Goal: Transaction & Acquisition: Purchase product/service

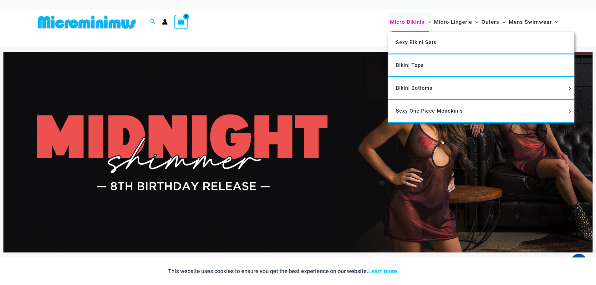
click at [419, 21] on span "Micro Bikinis" at bounding box center [407, 22] width 35 height 16
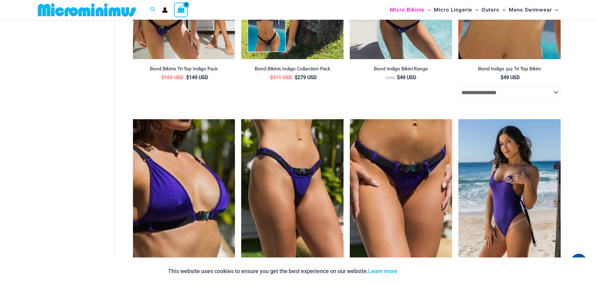
scroll to position [369, 0]
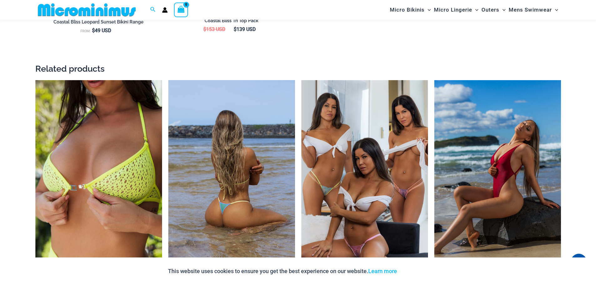
scroll to position [964, 0]
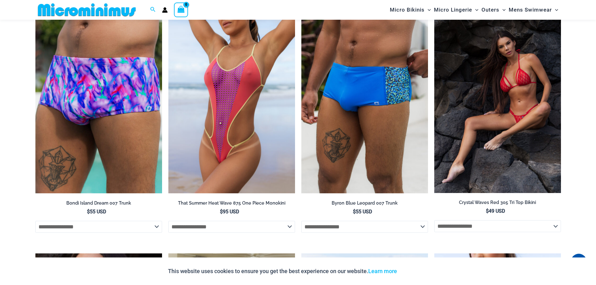
drag, startPoint x: 461, startPoint y: 158, endPoint x: 462, endPoint y: 162, distance: 4.5
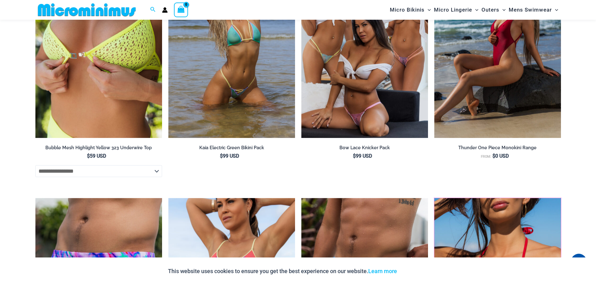
scroll to position [0, 0]
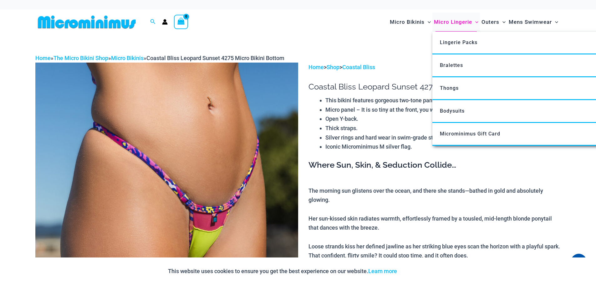
click at [447, 24] on span "Micro Lingerie" at bounding box center [453, 22] width 38 height 16
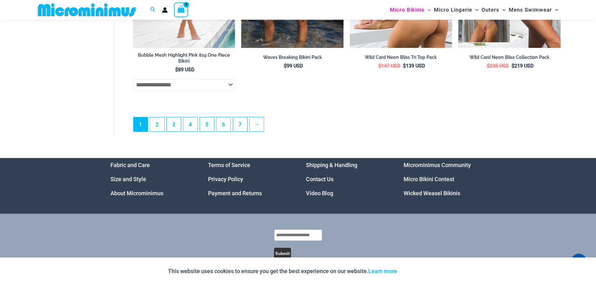
scroll to position [1746, 0]
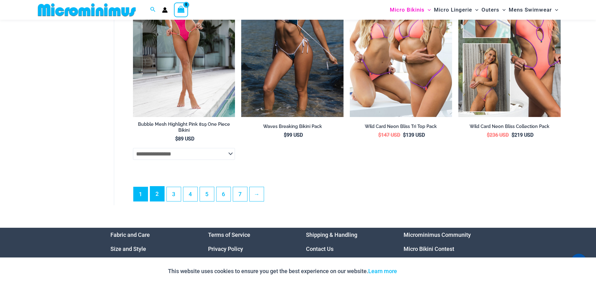
click at [156, 201] on link "2" at bounding box center [157, 193] width 14 height 15
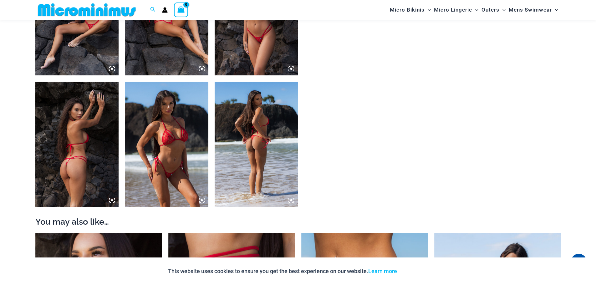
scroll to position [557, 0]
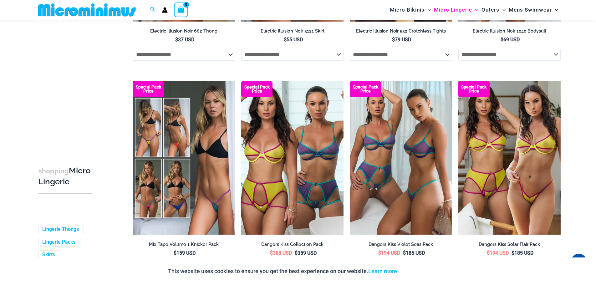
scroll to position [1560, 0]
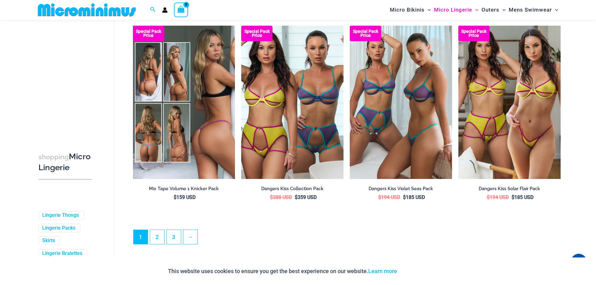
click at [191, 52] on img at bounding box center [184, 102] width 102 height 153
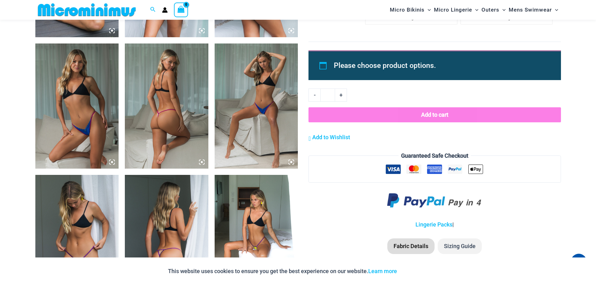
scroll to position [808, 0]
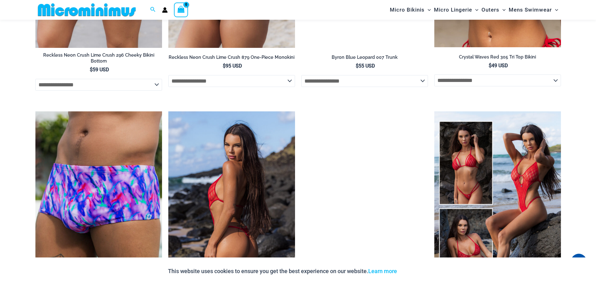
scroll to position [1996, 0]
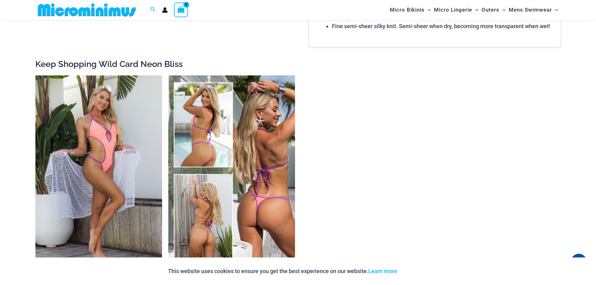
scroll to position [1058, 0]
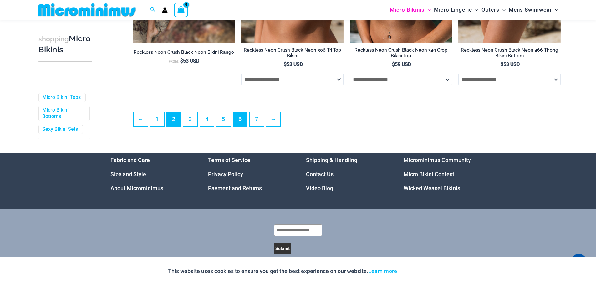
scroll to position [1684, 0]
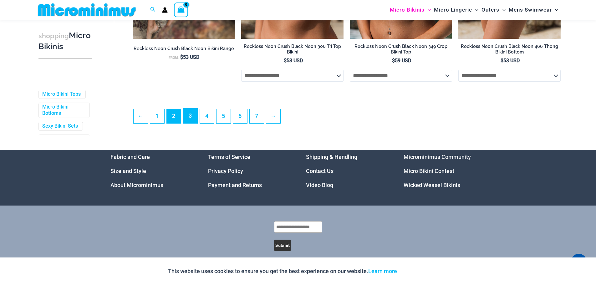
click at [194, 123] on link "3" at bounding box center [190, 116] width 14 height 15
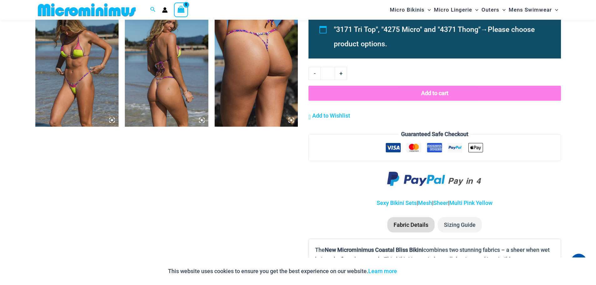
scroll to position [839, 0]
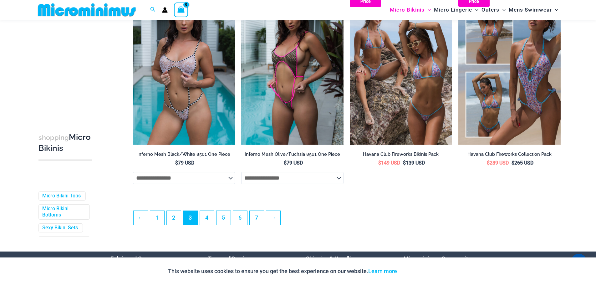
scroll to position [1652, 0]
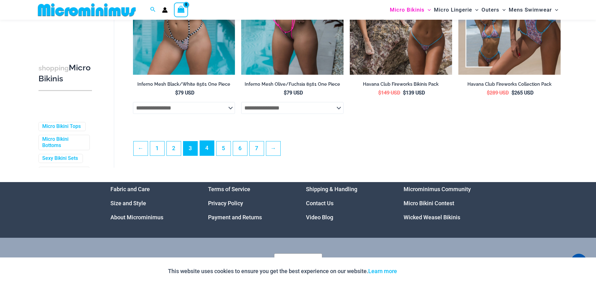
click at [206, 155] on link "4" at bounding box center [207, 148] width 14 height 15
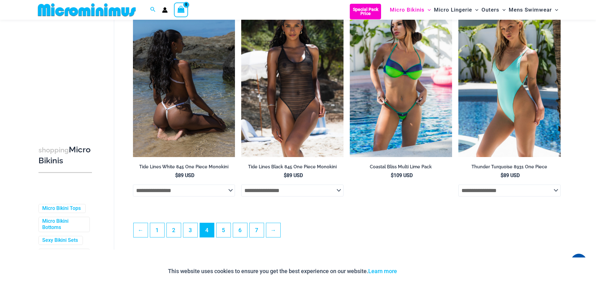
scroll to position [1560, 0]
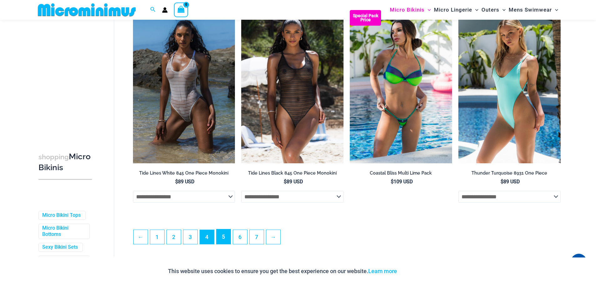
click at [224, 239] on link "5" at bounding box center [223, 236] width 14 height 15
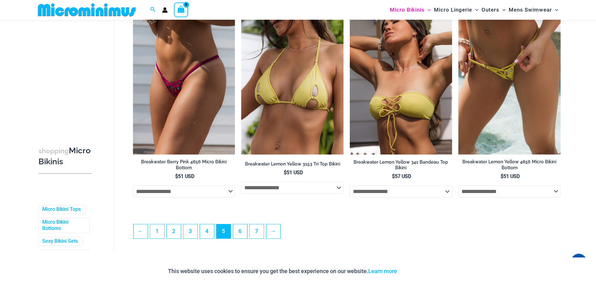
scroll to position [1622, 0]
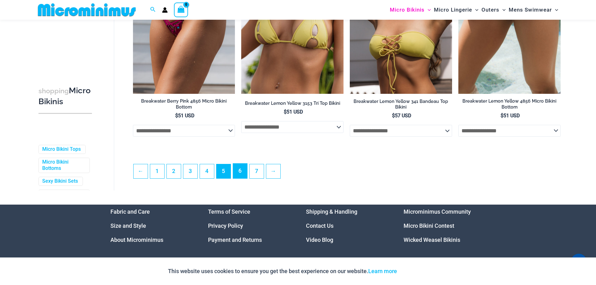
click at [245, 172] on link "6" at bounding box center [240, 171] width 14 height 15
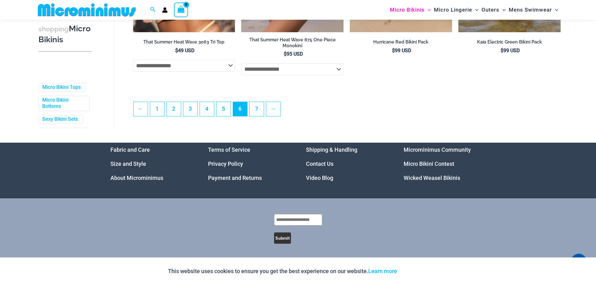
scroll to position [1708, 0]
click at [261, 104] on link "7" at bounding box center [257, 108] width 14 height 15
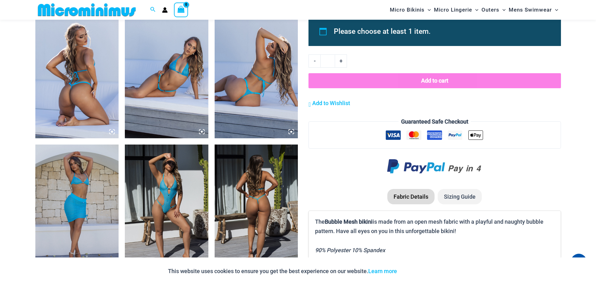
scroll to position [465, 0]
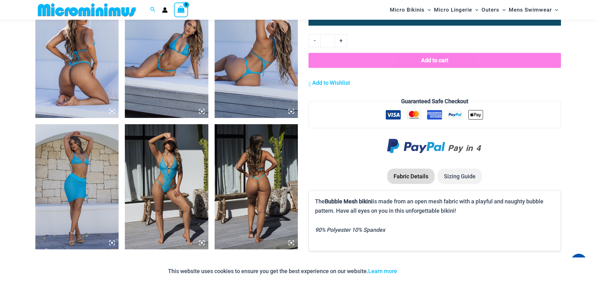
click at [100, 78] on img at bounding box center [77, 55] width 84 height 125
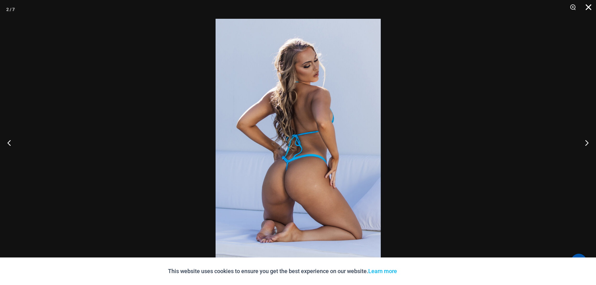
click at [584, 8] on button "Close" at bounding box center [586, 9] width 16 height 19
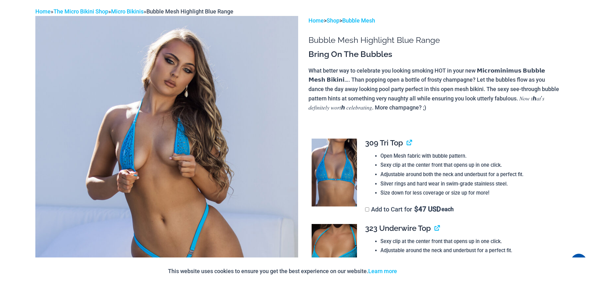
scroll to position [0, 0]
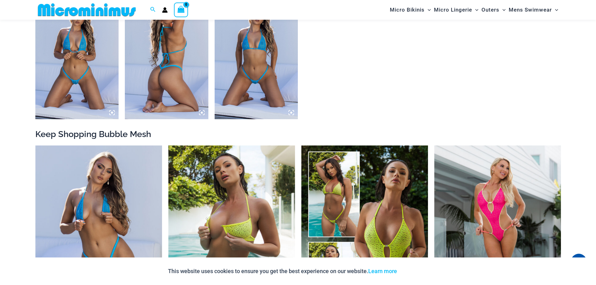
scroll to position [714, 0]
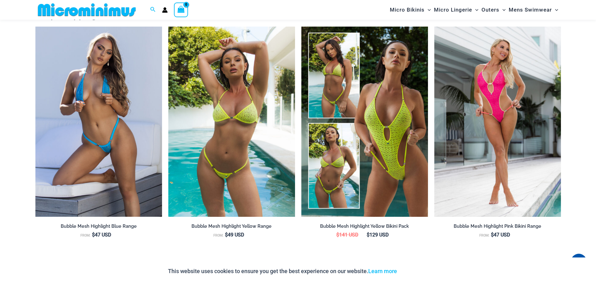
click at [222, 112] on img at bounding box center [231, 122] width 127 height 190
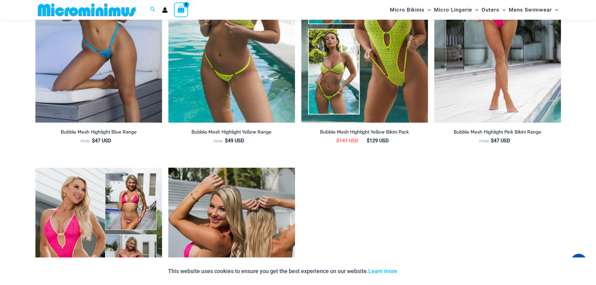
scroll to position [933, 0]
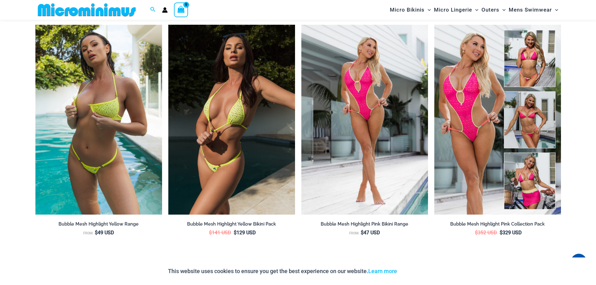
scroll to position [714, 0]
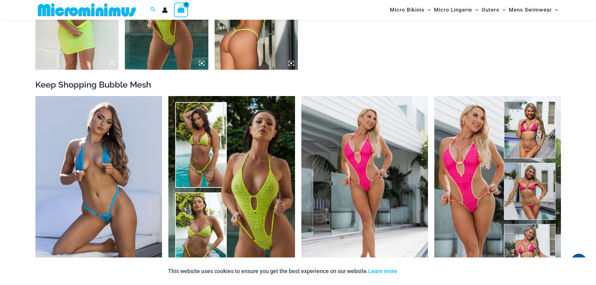
scroll to position [776, 0]
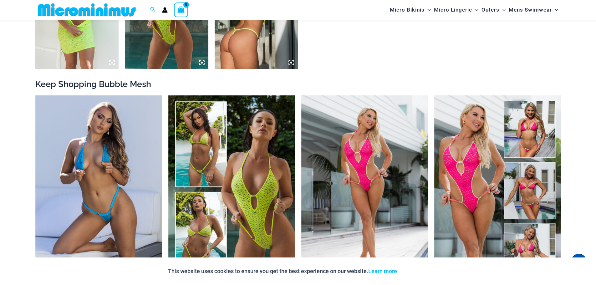
click at [243, 61] on img at bounding box center [257, 6] width 84 height 125
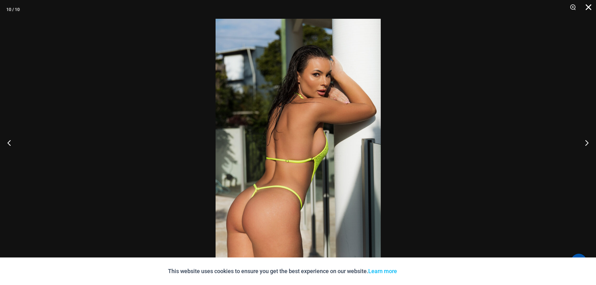
click at [592, 8] on button "Close" at bounding box center [586, 9] width 16 height 19
